Goal: Navigation & Orientation: Find specific page/section

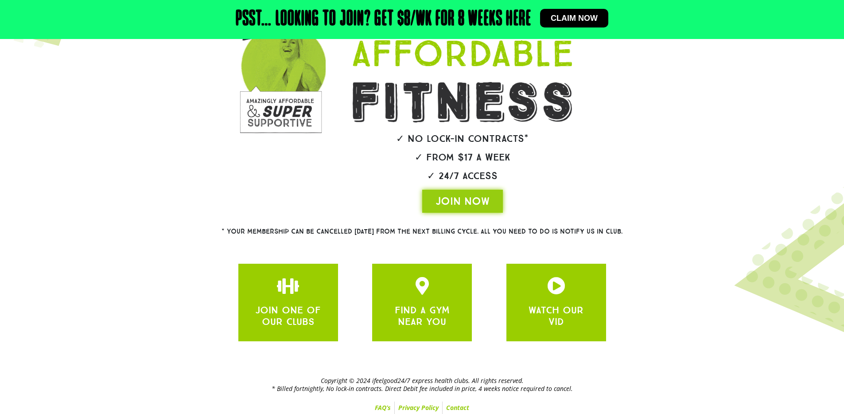
scroll to position [134, 0]
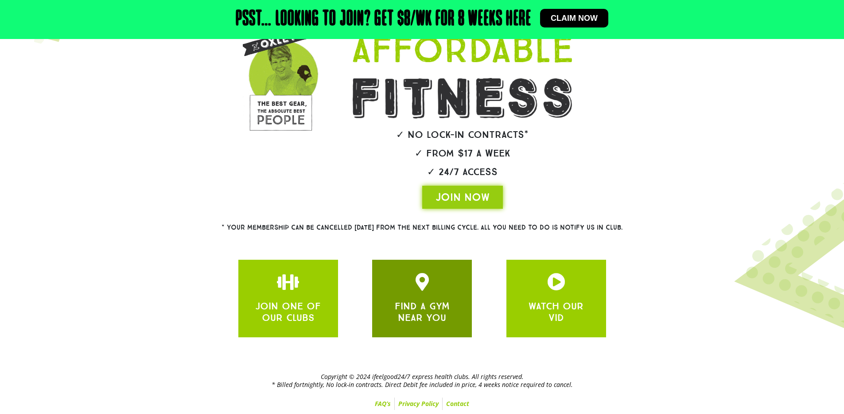
click at [429, 298] on div "FIND A GYM NEAR YOU" at bounding box center [421, 298] width 73 height 51
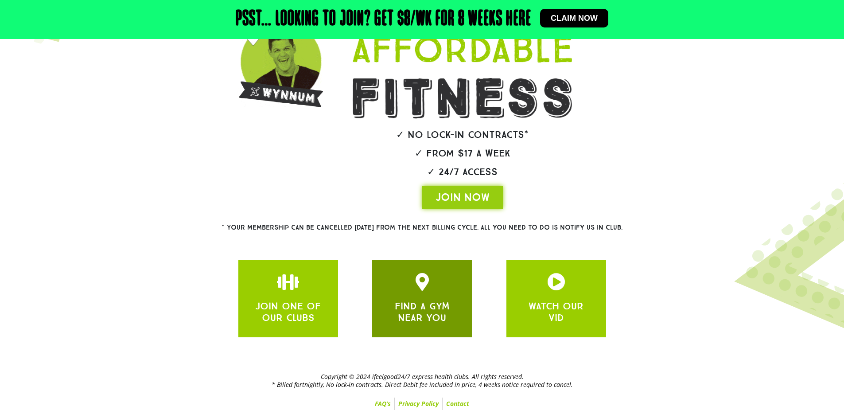
click at [421, 281] on icon "JOIN ONE OF OUR CLUBS" at bounding box center [422, 282] width 18 height 18
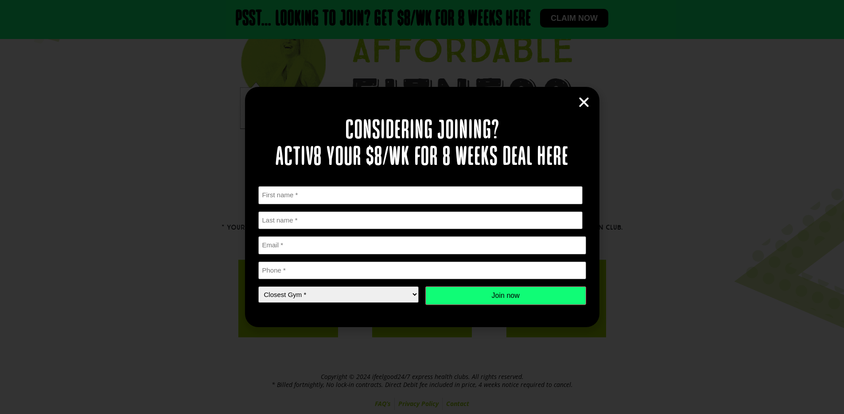
click at [589, 104] on icon "Close" at bounding box center [583, 102] width 13 height 13
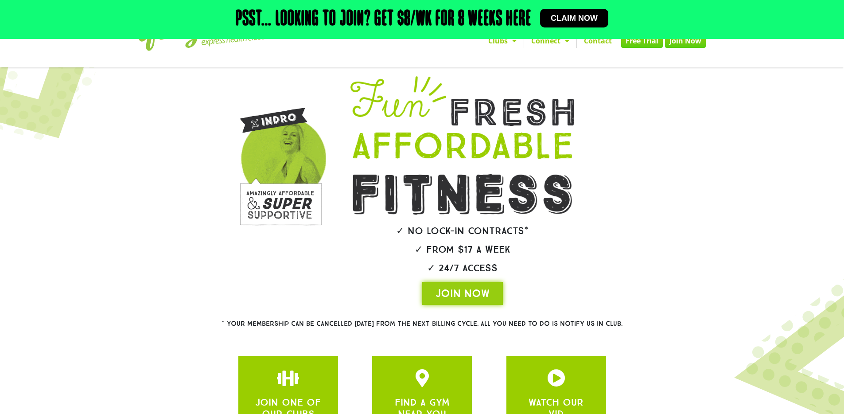
scroll to position [0, 0]
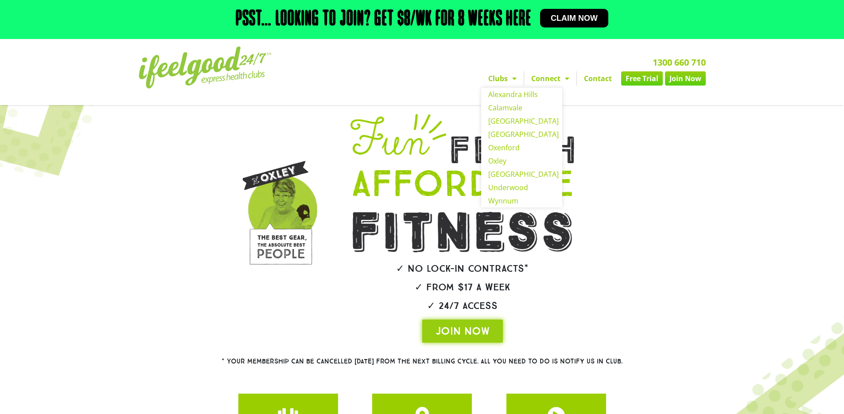
click at [511, 77] on span "Menu" at bounding box center [512, 78] width 9 height 16
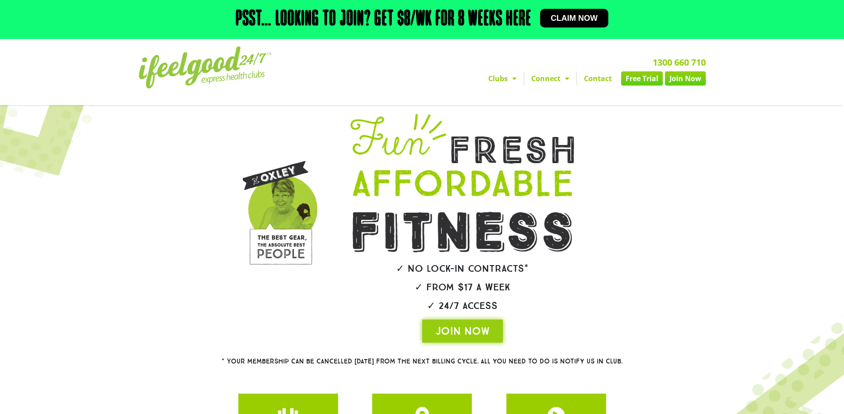
click at [511, 77] on span "Menu" at bounding box center [512, 78] width 9 height 16
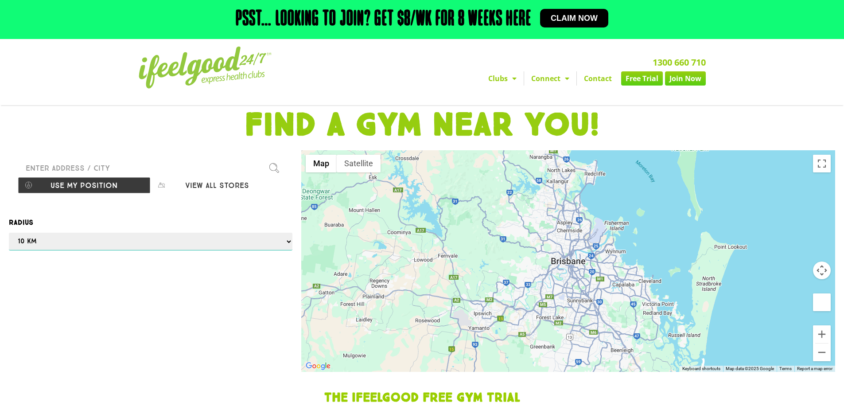
click at [288, 238] on select "Any 1 km 5 km 10 km 50 km 100 km 500 km" at bounding box center [151, 242] width 284 height 18
click at [9, 233] on select "Any 1 km 5 km 10 km 50 km 100 km 500 km" at bounding box center [151, 242] width 284 height 18
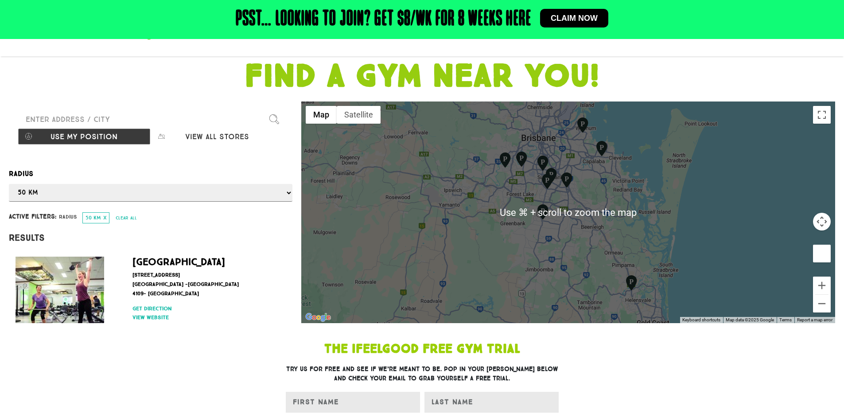
scroll to position [33, 0]
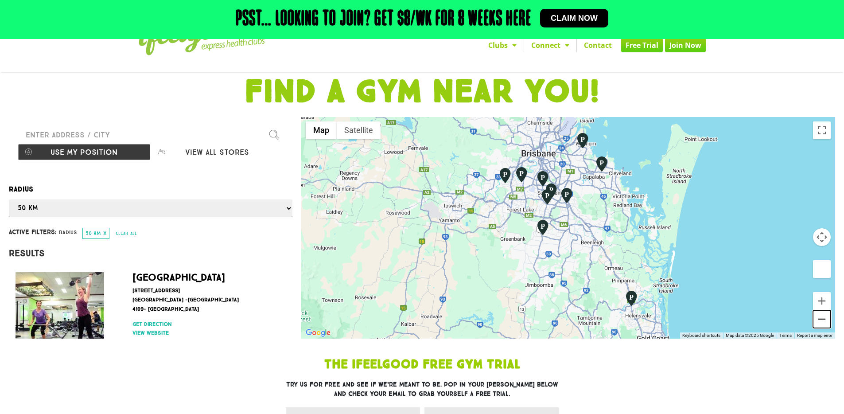
click at [826, 319] on button "Zoom out" at bounding box center [822, 319] width 18 height 18
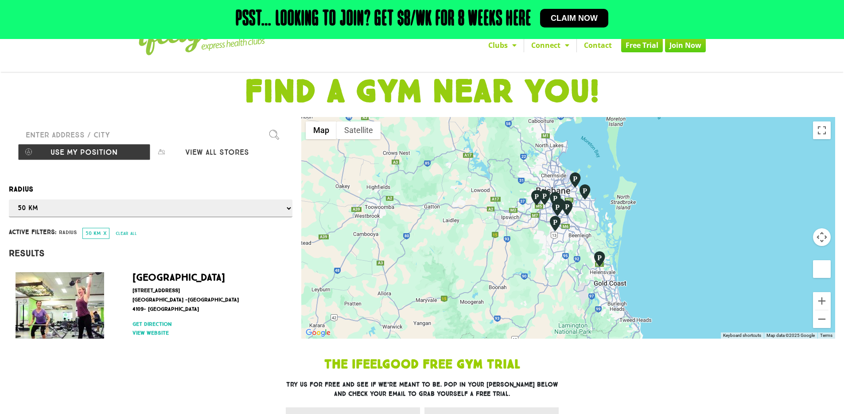
click at [601, 258] on img "Oxenford" at bounding box center [599, 258] width 15 height 17
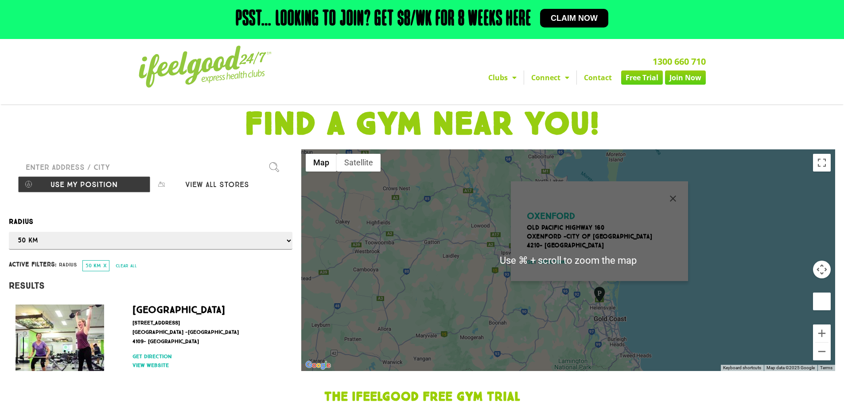
scroll to position [0, 0]
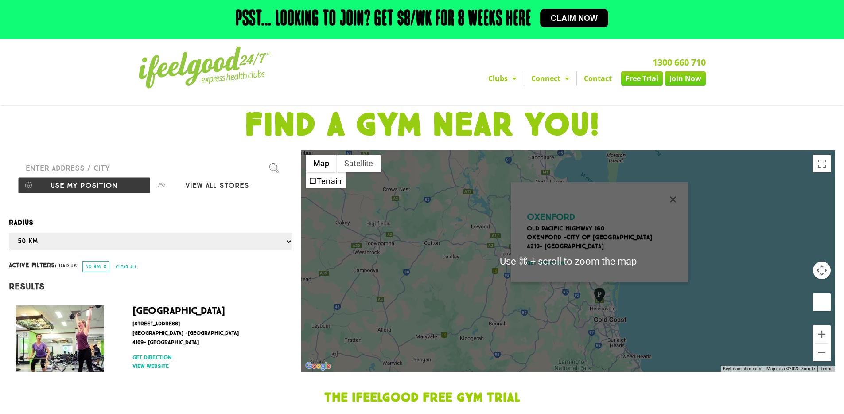
click at [807, 117] on h1 "FIND A GYM NEAR YOU!" at bounding box center [421, 125] width 835 height 32
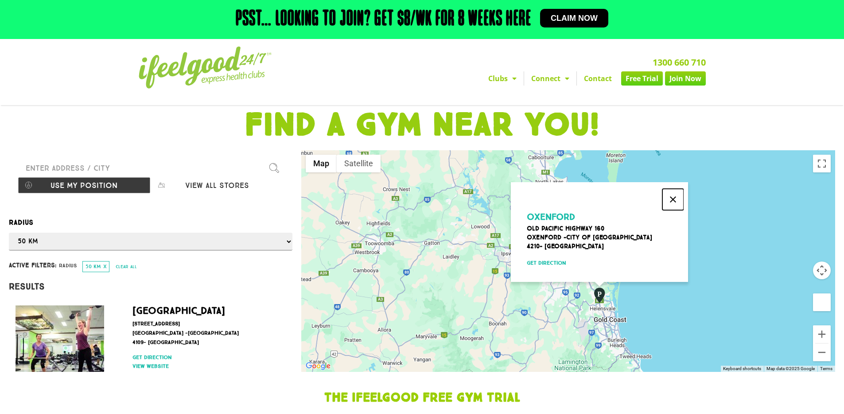
click at [672, 196] on button "Close" at bounding box center [672, 199] width 21 height 21
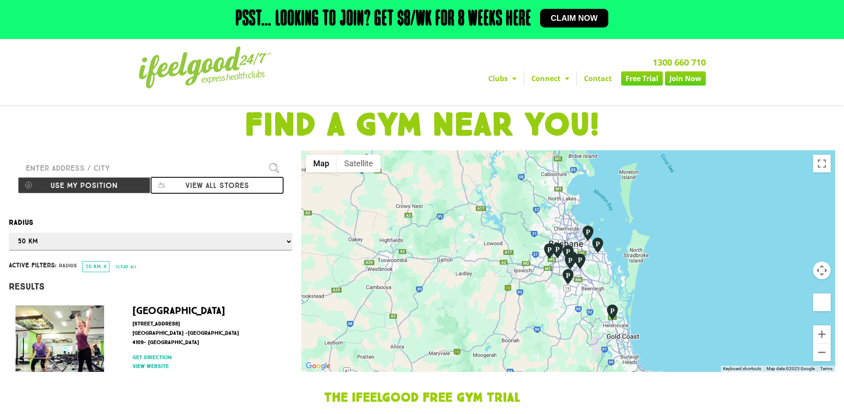
click at [229, 183] on button "View all stores" at bounding box center [217, 185] width 133 height 17
select select "selectall"
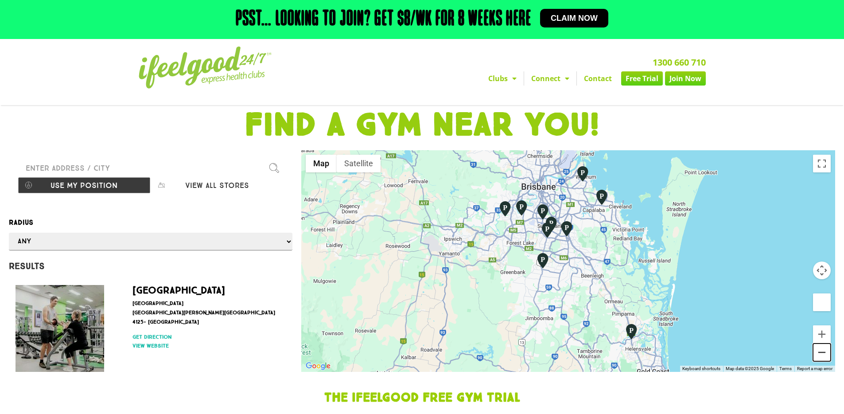
click at [822, 354] on button "Zoom out" at bounding box center [822, 352] width 18 height 18
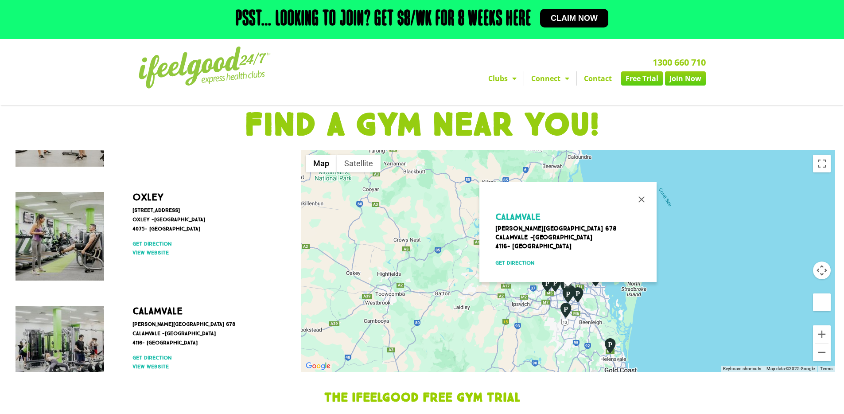
scroll to position [486, 0]
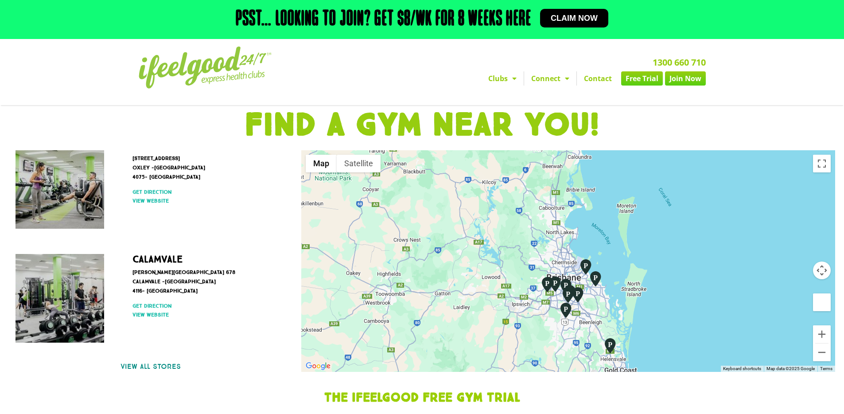
click at [163, 364] on link "View all stores" at bounding box center [151, 366] width 284 height 11
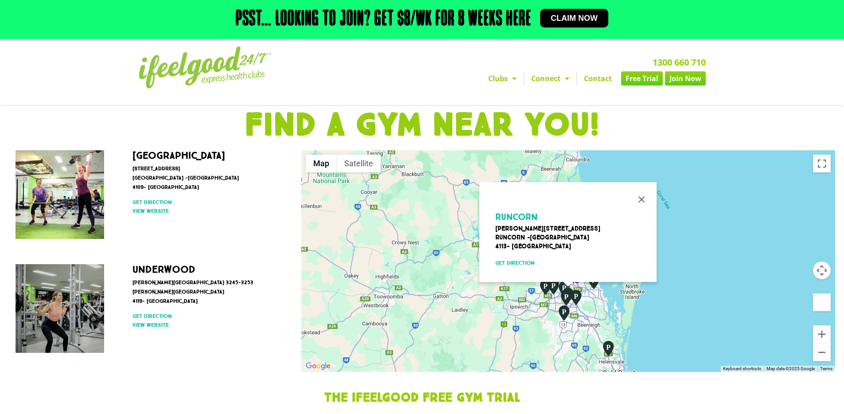
scroll to position [1035, 0]
